Goal: Information Seeking & Learning: Learn about a topic

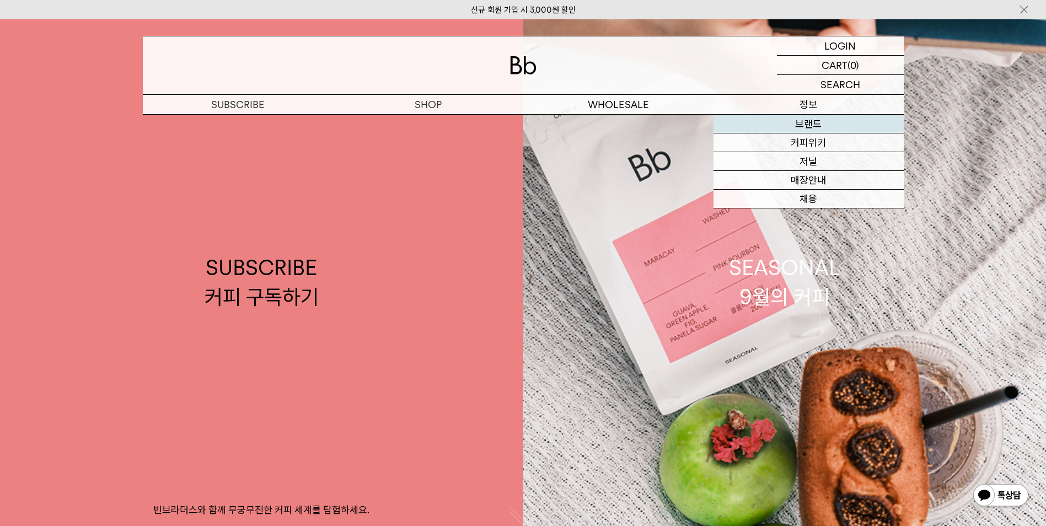
click at [831, 133] on link "브랜드" at bounding box center [808, 124] width 190 height 19
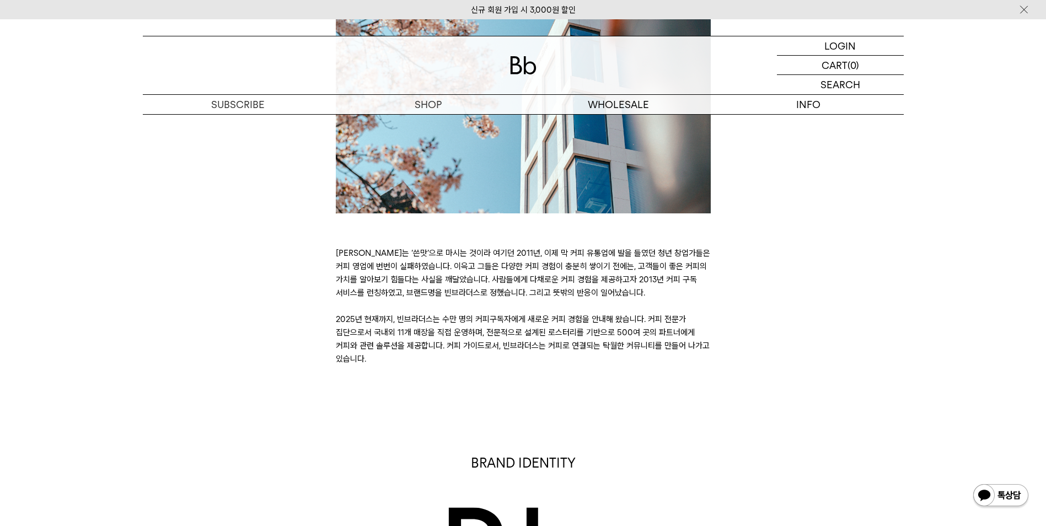
scroll to position [235, 0]
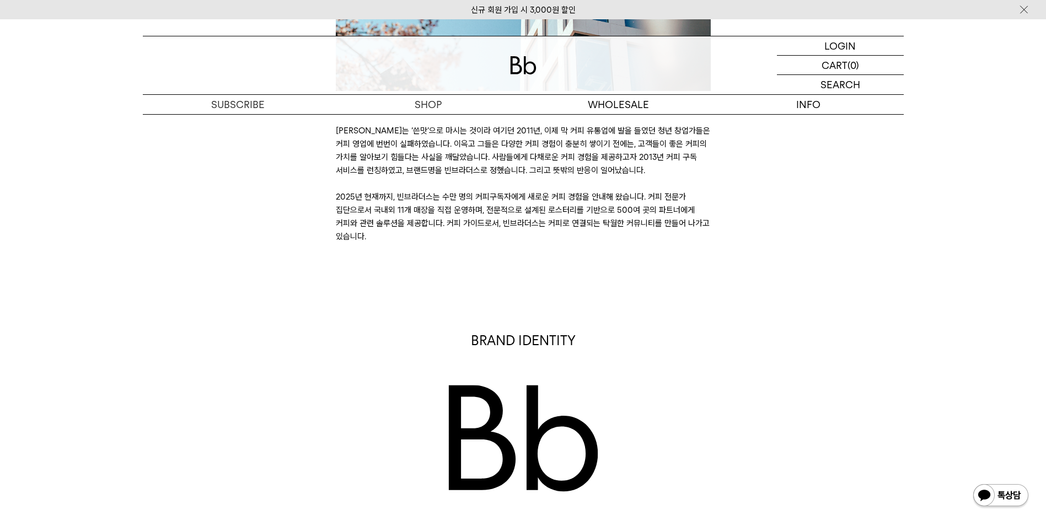
click at [799, 372] on div "BRAND IDENTITY 빈브라더스는 2013년 시작된, 한국을 넘어 전 세계에서 활동하는 커피 전문가 집단입니다. 탁월한 품질의 커피를 만…" at bounding box center [523, 442] width 772 height 222
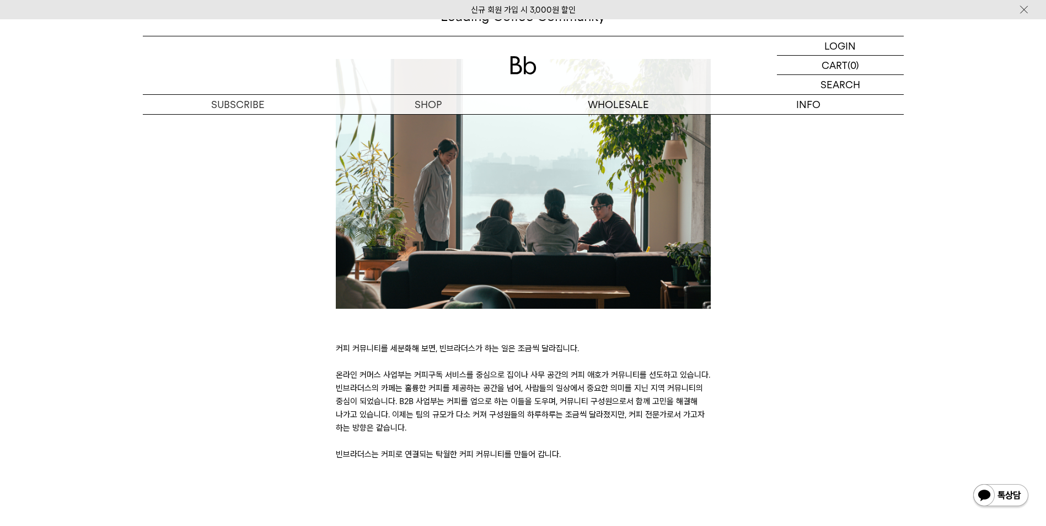
scroll to position [2441, 0]
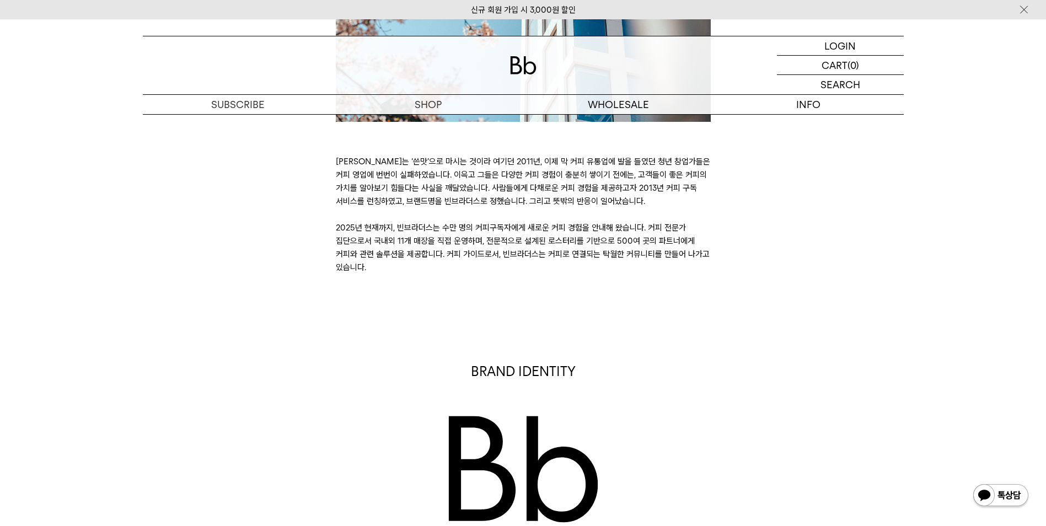
scroll to position [346, 0]
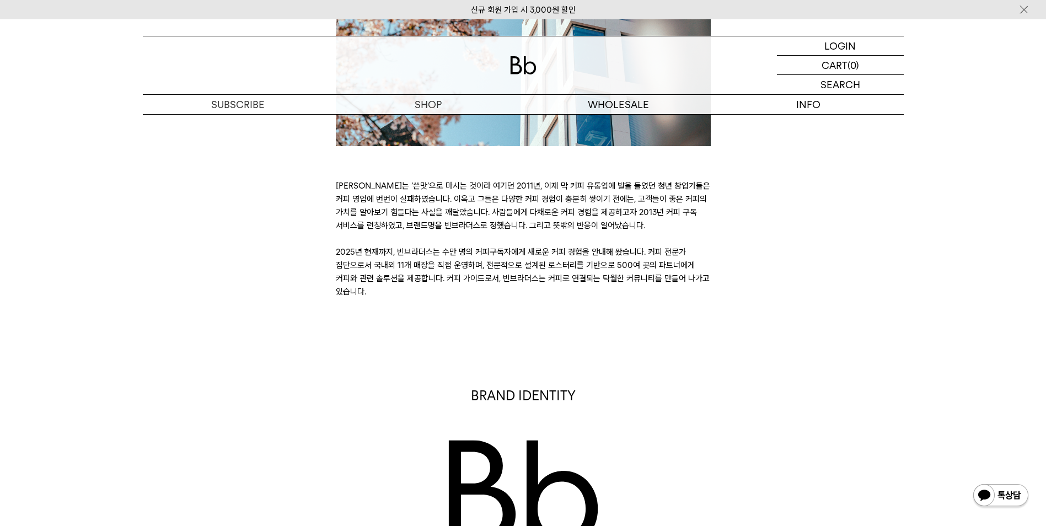
click at [908, 261] on div "BRAND STORY [PERSON_NAME]는 ‘쓴맛’으로 마시는 것이라 여기던 2011년, 이제 막 커피 유통업에 발을 들였던 청년 창업가…" at bounding box center [523, 72] width 772 height 454
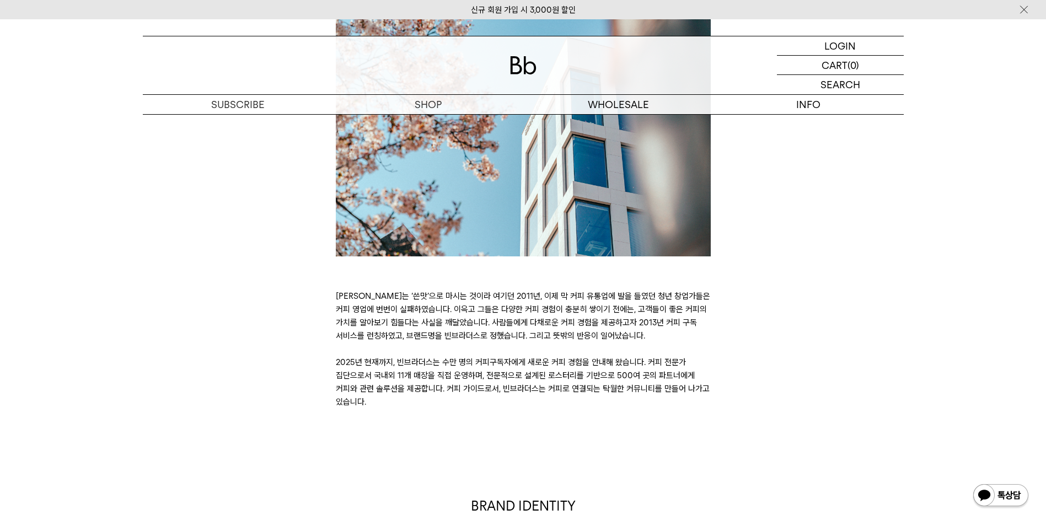
click at [776, 398] on div "BRAND STORY [PERSON_NAME]는 ‘쓴맛’으로 마시는 것이라 여기던 2011년, 이제 막 커피 유통업에 발을 들였던 청년 창업가…" at bounding box center [523, 182] width 772 height 454
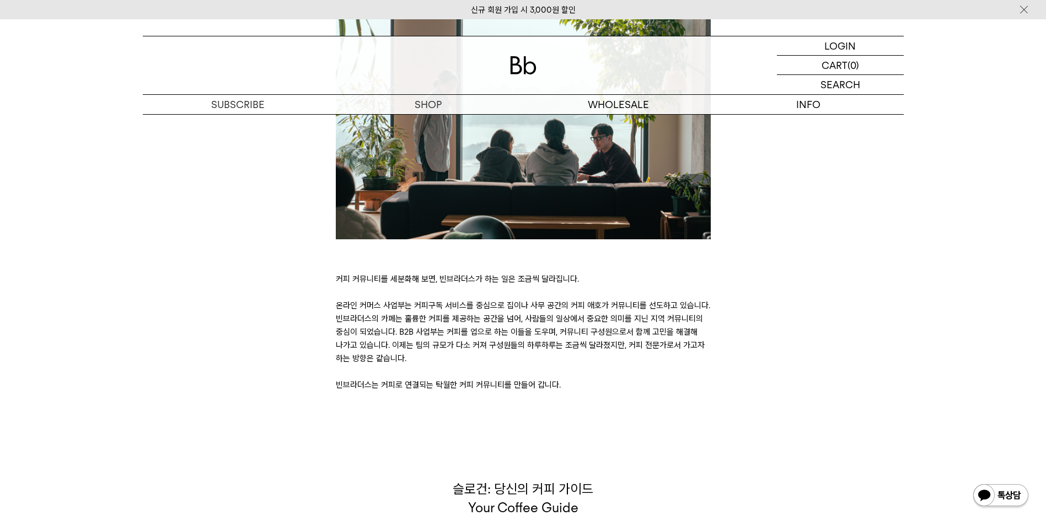
scroll to position [2441, 0]
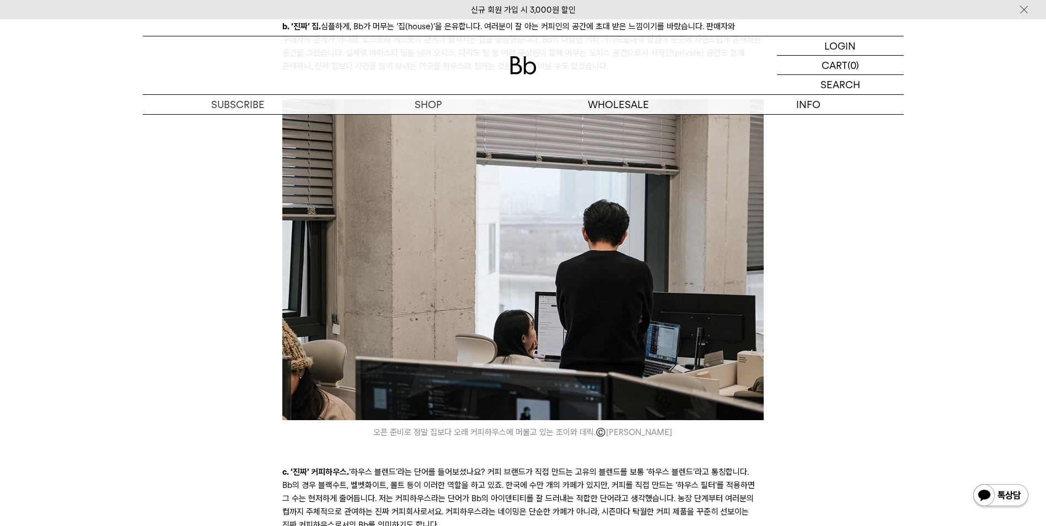
scroll to position [4466, 0]
